Goal: Transaction & Acquisition: Subscribe to service/newsletter

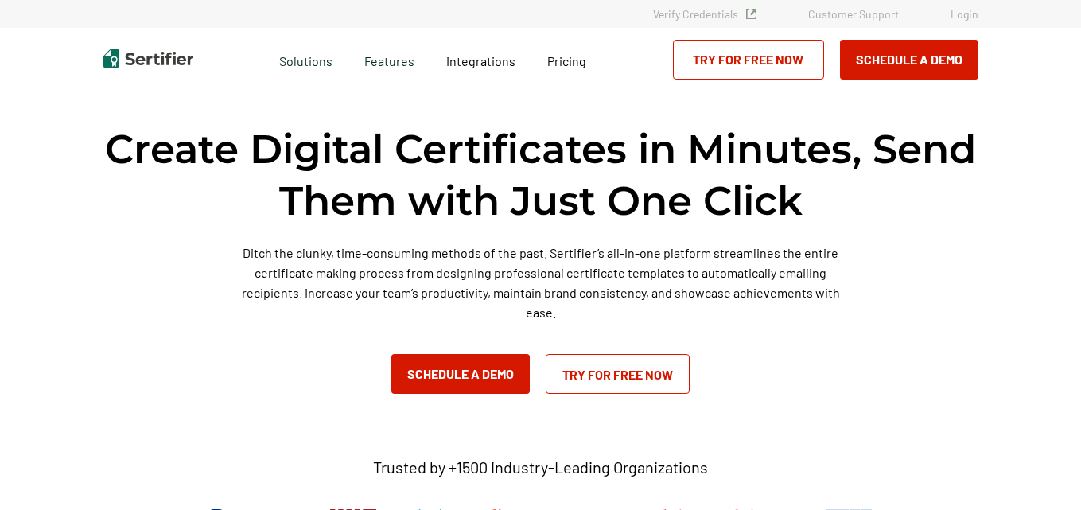
click at [605, 369] on link "Try for Free Now" at bounding box center [618, 374] width 144 height 40
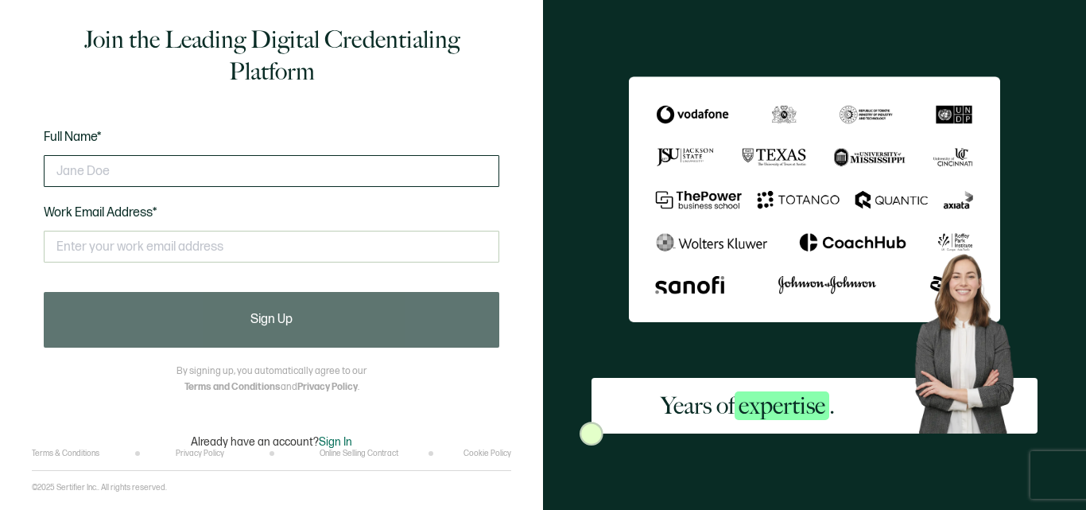
click at [310, 170] on input "text" at bounding box center [272, 171] width 456 height 32
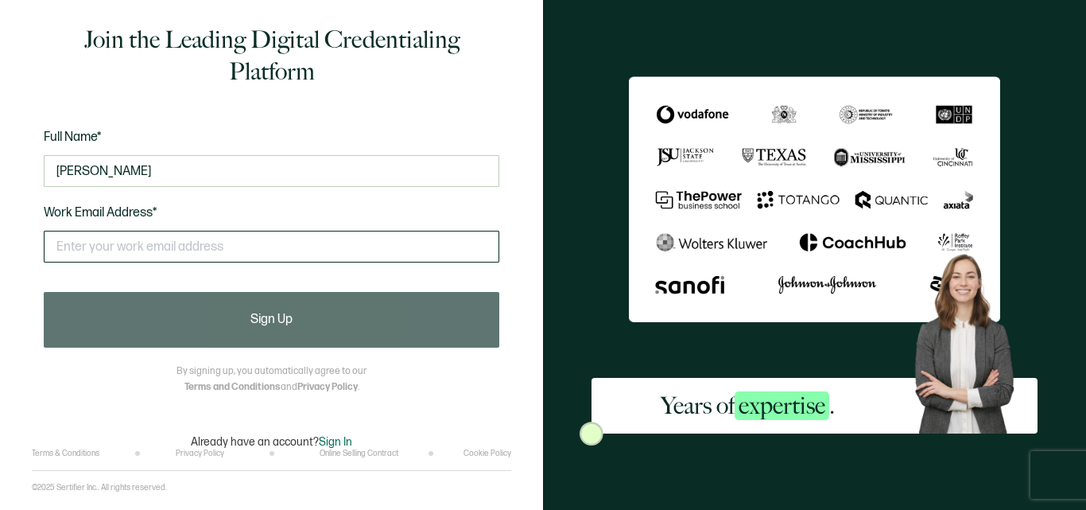
type input "[PERSON_NAME]"
click at [234, 255] on input "text" at bounding box center [272, 247] width 456 height 32
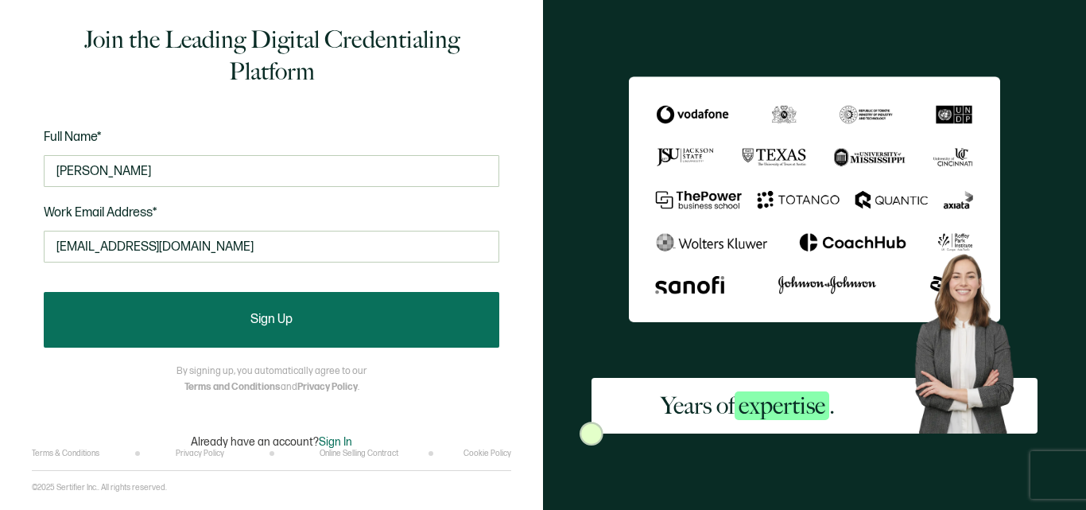
type input "[EMAIL_ADDRESS][DOMAIN_NAME]"
click at [215, 316] on button "Sign Up" at bounding box center [272, 320] width 456 height 56
click at [218, 316] on button "Sign Up" at bounding box center [272, 320] width 456 height 56
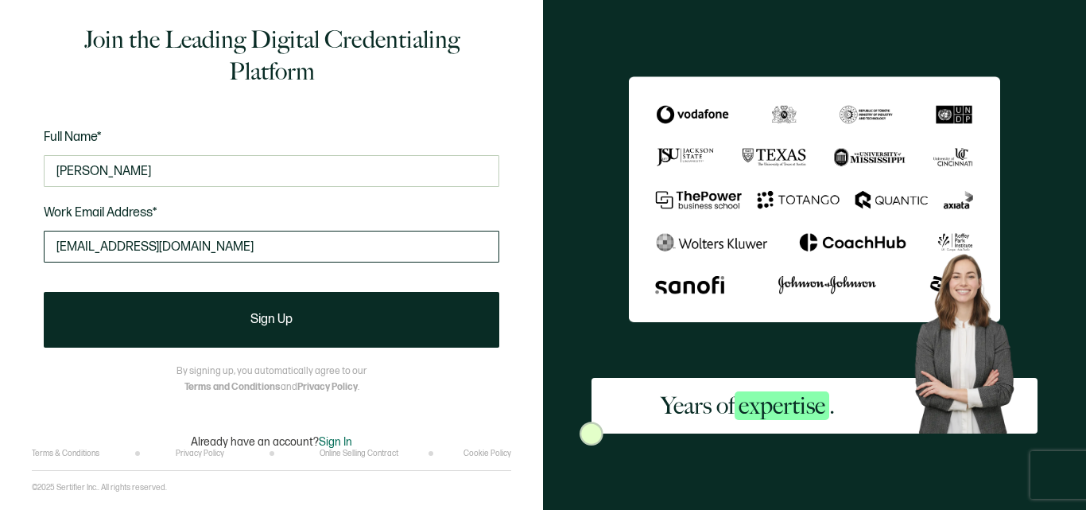
click at [181, 247] on input "[EMAIL_ADDRESS][DOMAIN_NAME]" at bounding box center [272, 247] width 456 height 32
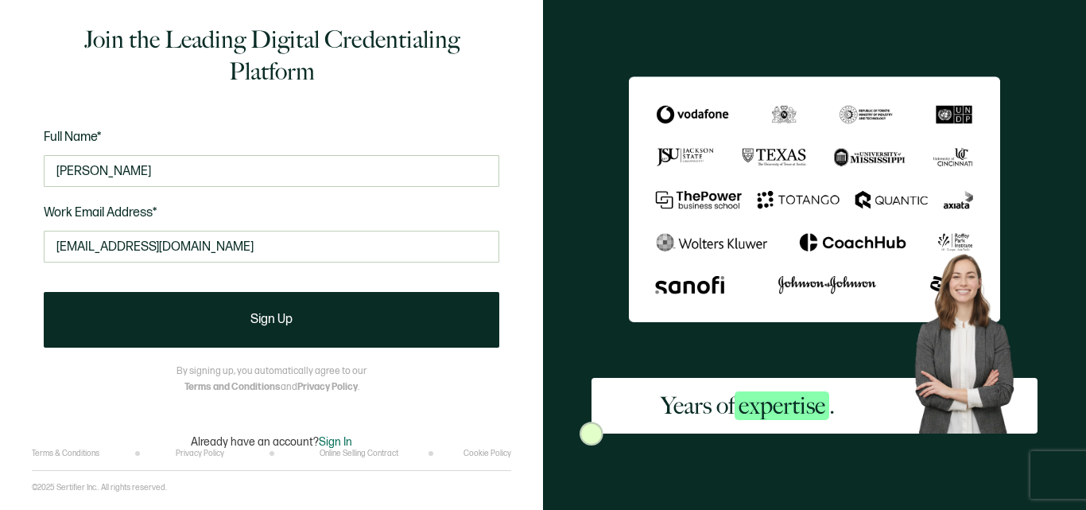
click at [339, 439] on span "Sign In" at bounding box center [335, 442] width 33 height 14
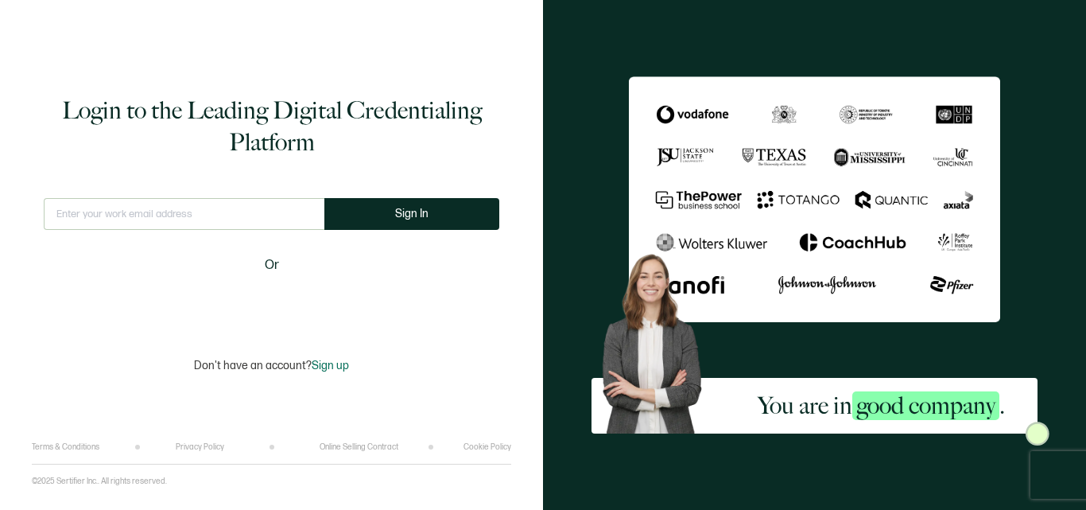
click at [506, 247] on div "Login to the Leading Digital Credentialing Platform This doesn't look like a va…" at bounding box center [272, 233] width 480 height 418
click at [246, 203] on input "text" at bounding box center [184, 214] width 281 height 32
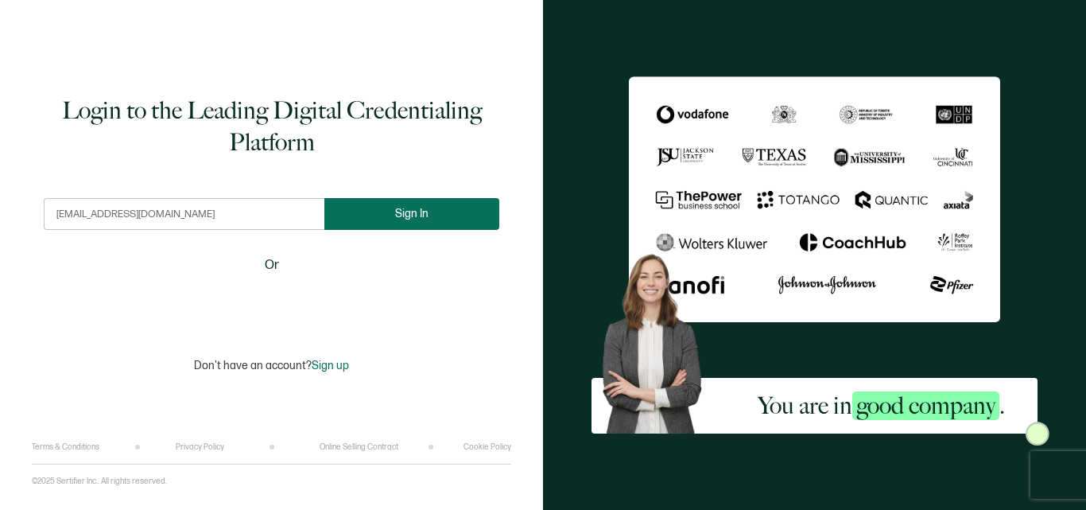
type input "[EMAIL_ADDRESS][DOMAIN_NAME]"
click at [361, 220] on button "Sign In" at bounding box center [411, 214] width 175 height 32
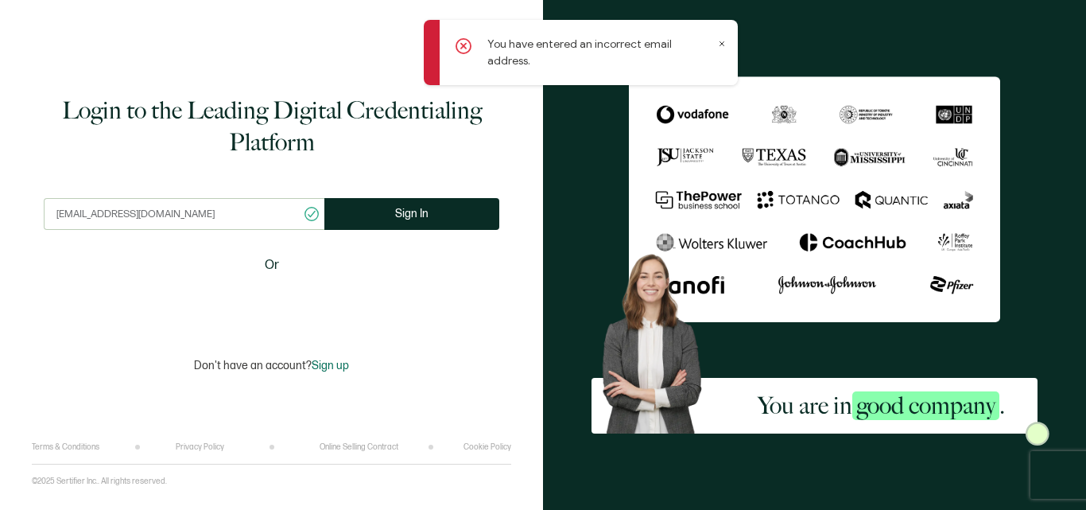
click at [467, 48] on icon at bounding box center [464, 46] width 16 height 16
click at [465, 48] on icon at bounding box center [463, 46] width 5 height 5
